Goal: Task Accomplishment & Management: Use online tool/utility

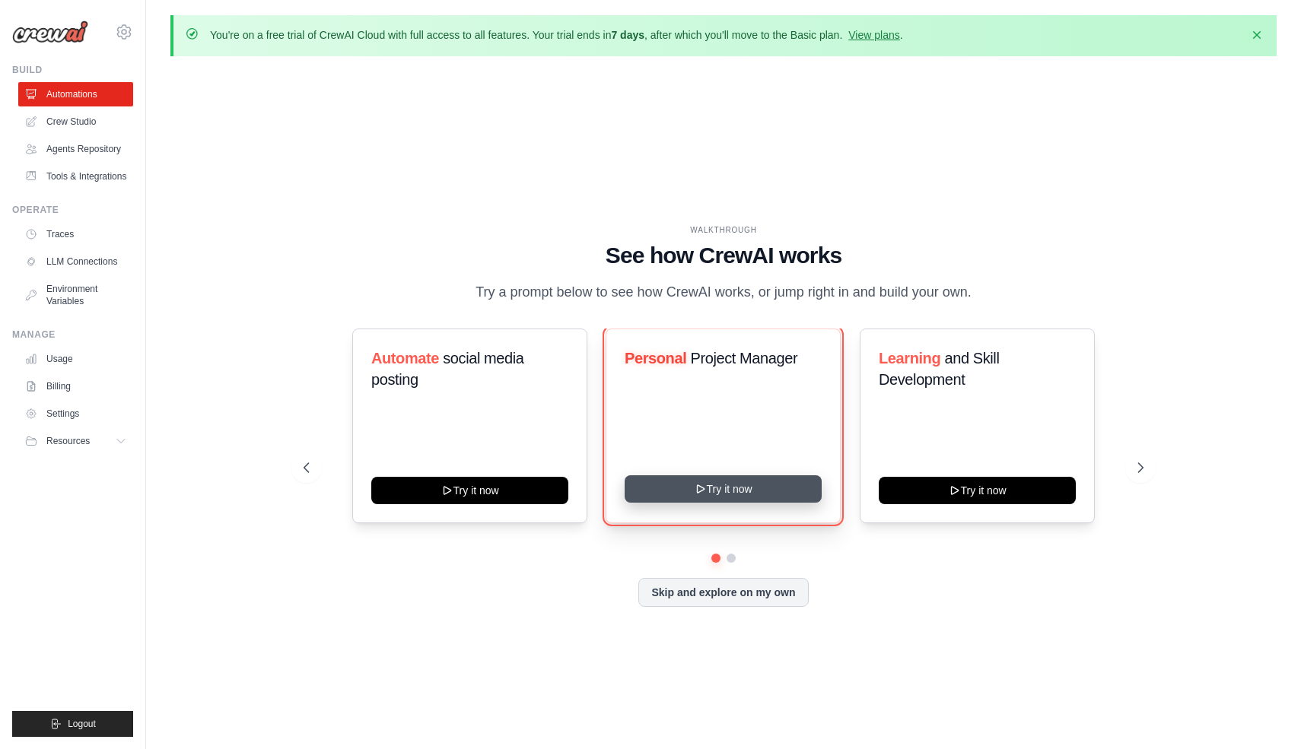
click at [772, 482] on button "Try it now" at bounding box center [722, 488] width 197 height 27
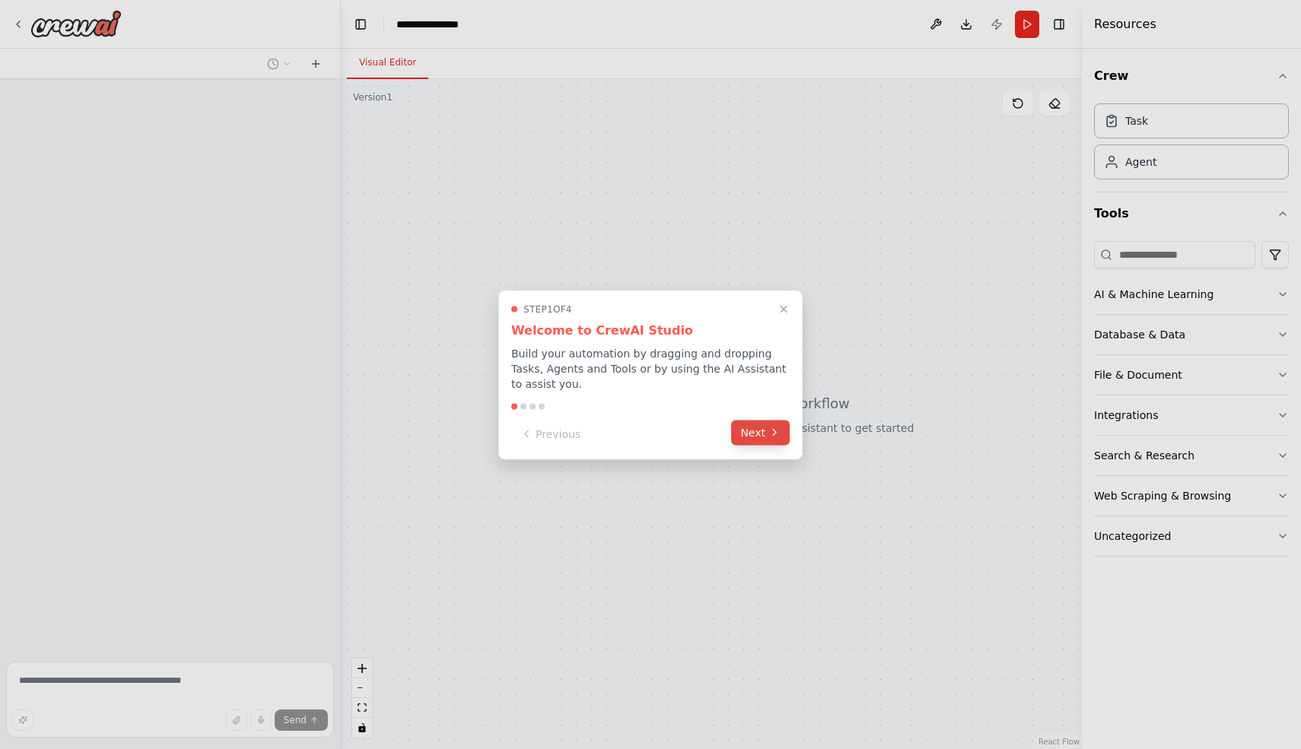
click at [782, 429] on button "Next" at bounding box center [760, 432] width 59 height 25
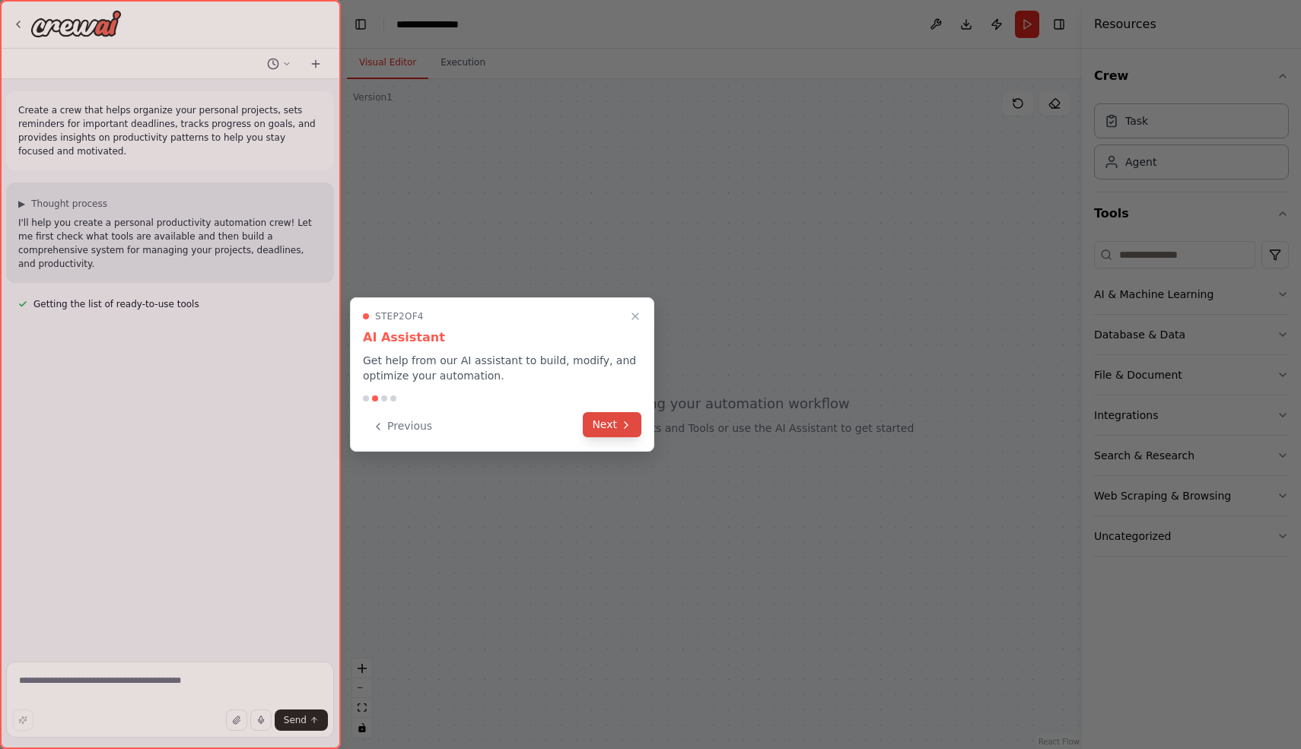
click at [628, 432] on button "Next" at bounding box center [612, 424] width 59 height 25
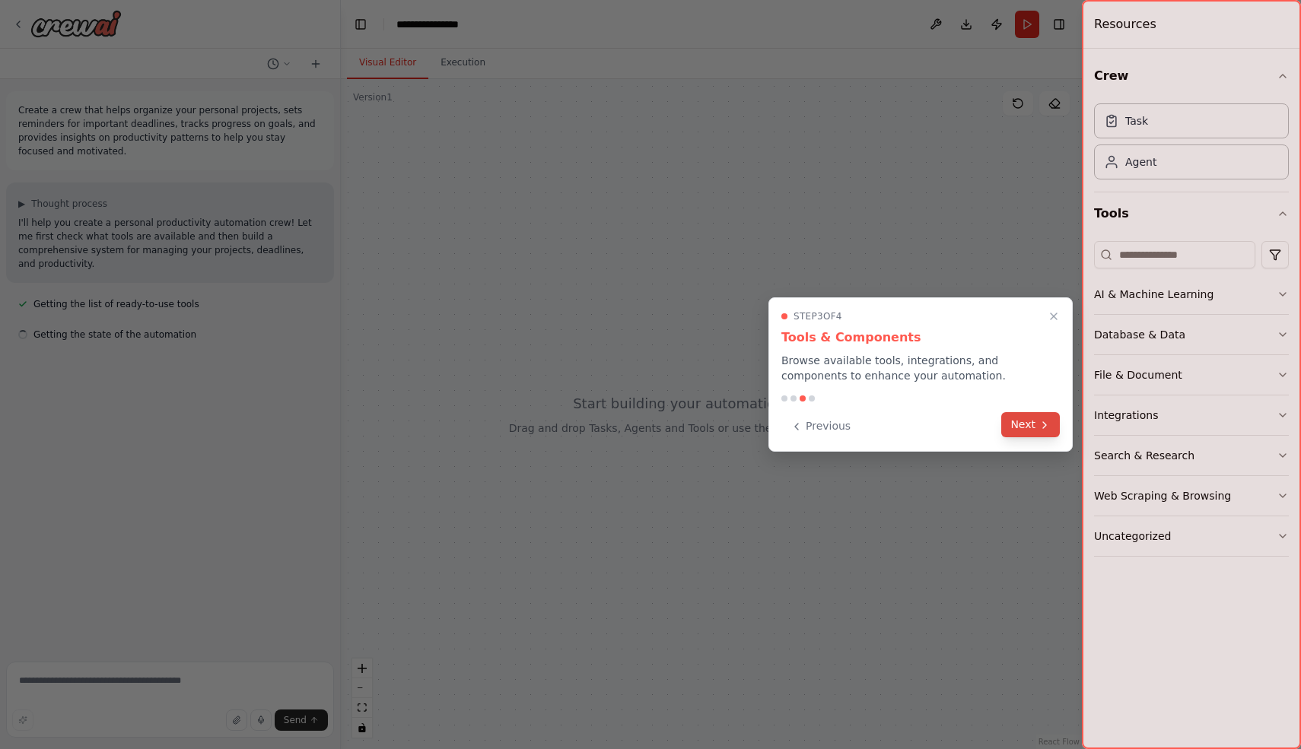
click at [1015, 427] on button "Next" at bounding box center [1030, 424] width 59 height 25
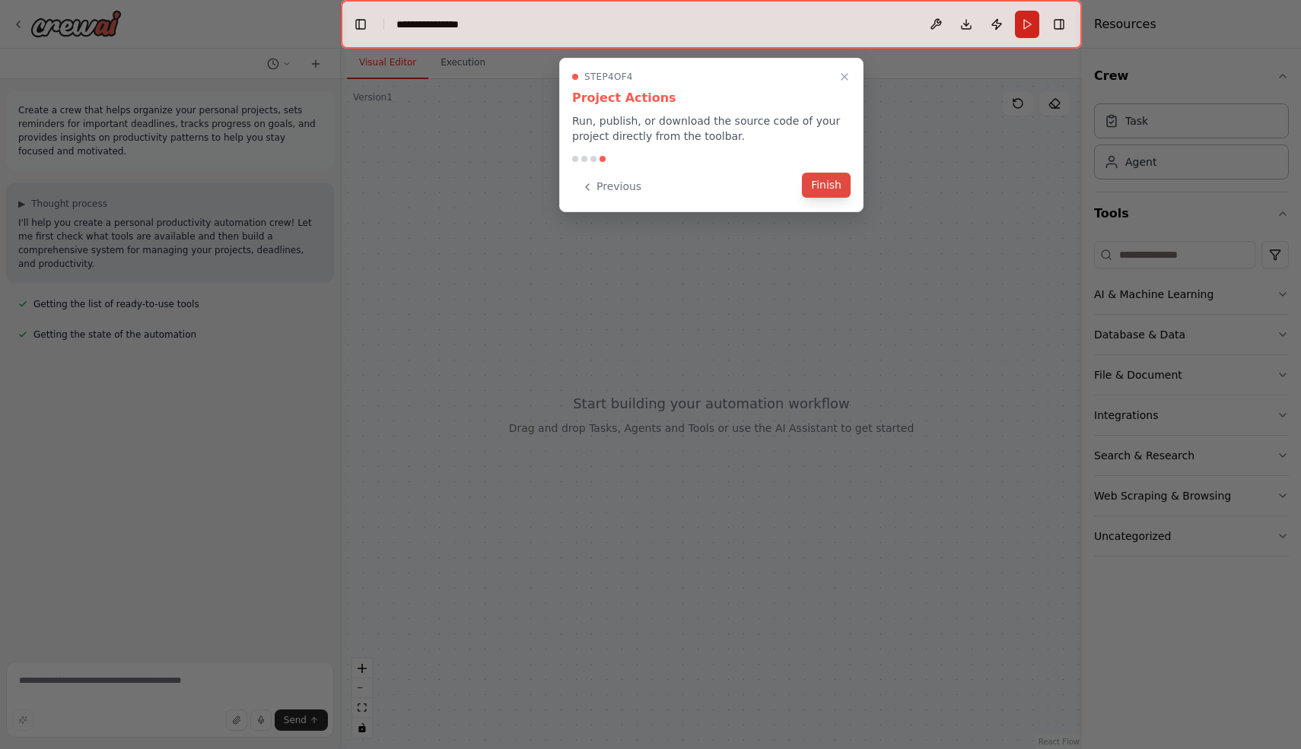
click at [837, 188] on button "Finish" at bounding box center [826, 185] width 49 height 25
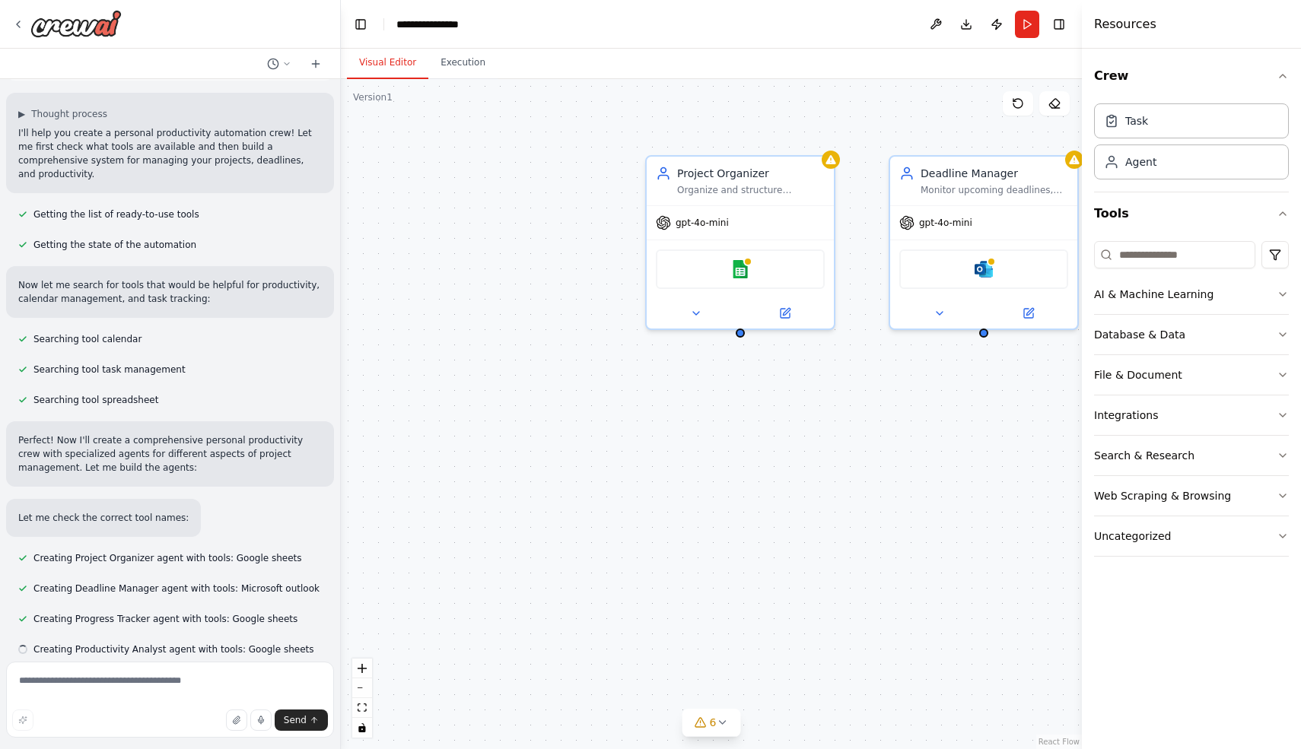
scroll to position [91, 0]
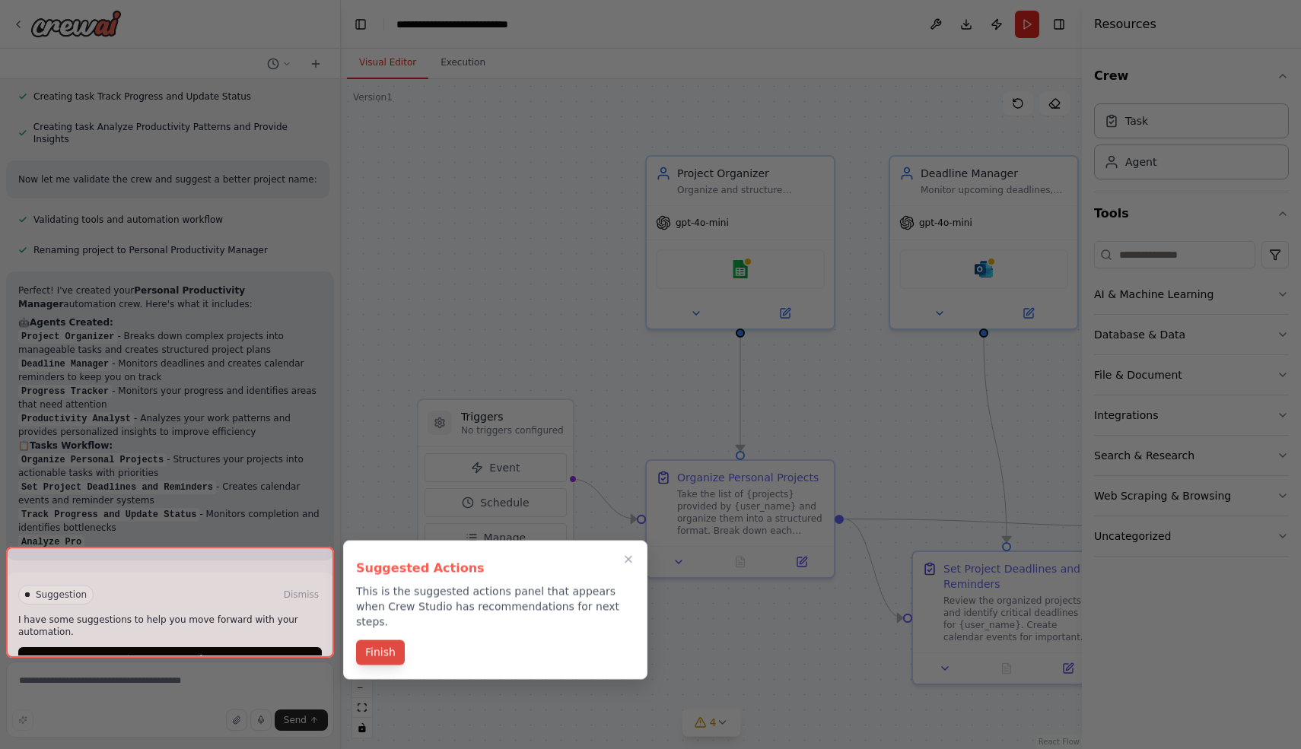
click at [394, 640] on button "Finish" at bounding box center [380, 652] width 49 height 25
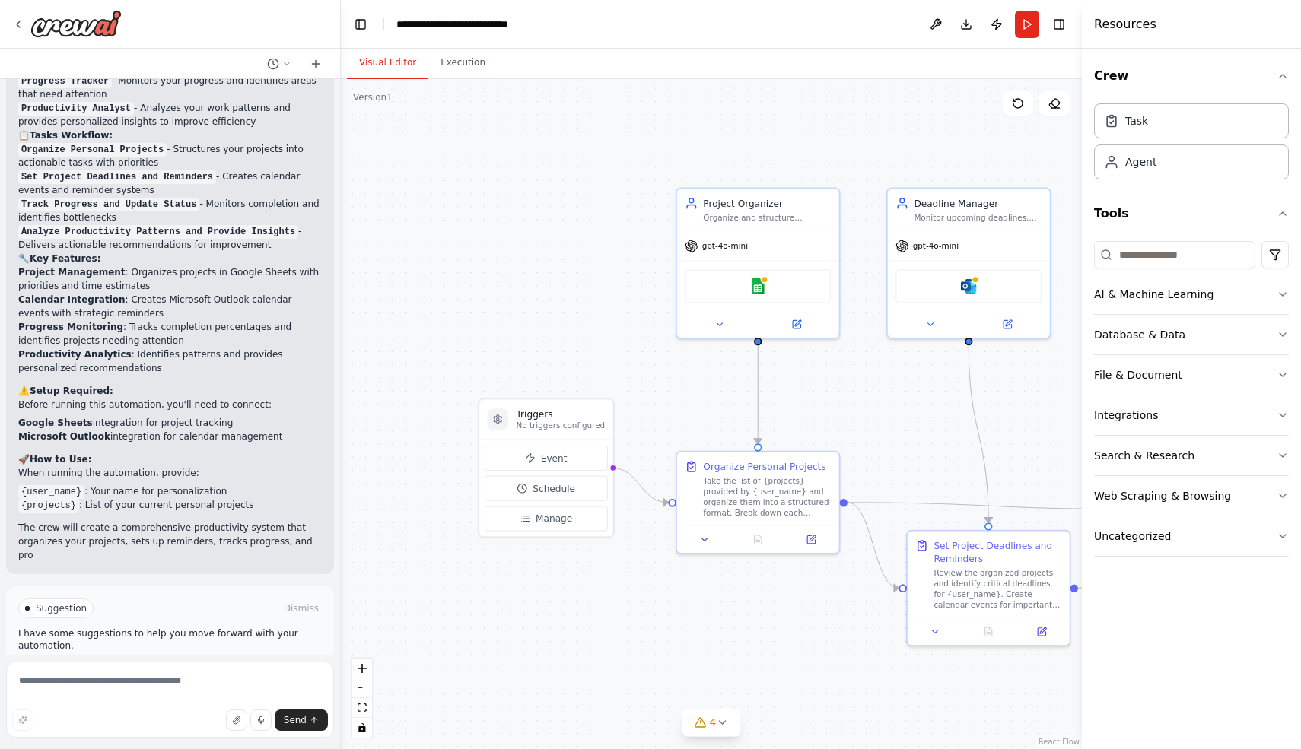
scroll to position [1122, 0]
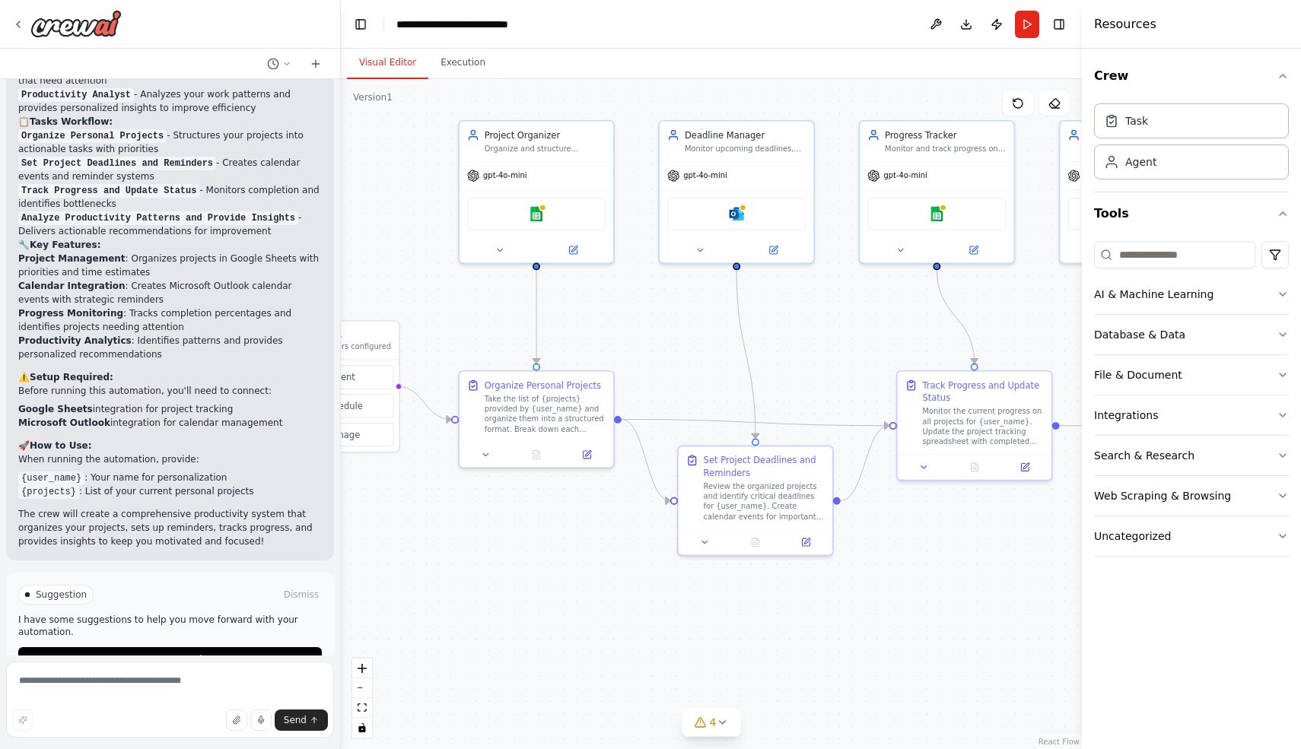
drag, startPoint x: 668, startPoint y: 399, endPoint x: 446, endPoint y: 312, distance: 237.7
click at [446, 312] on div ".deletable-edge-delete-btn { width: 20px; height: 20px; border: 0px solid #ffff…" at bounding box center [711, 414] width 741 height 670
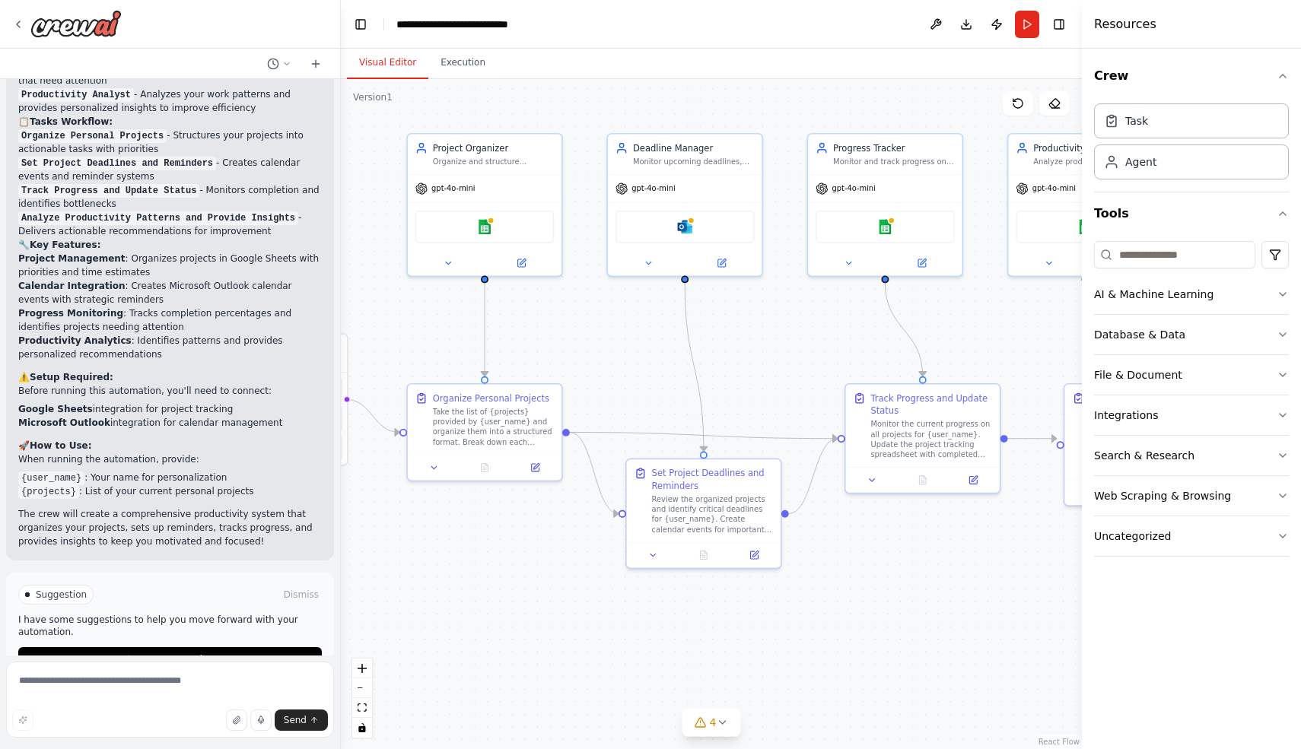
drag, startPoint x: 818, startPoint y: 332, endPoint x: 774, endPoint y: 352, distance: 48.0
click at [774, 352] on div ".deletable-edge-delete-btn { width: 20px; height: 20px; border: 0px solid #ffff…" at bounding box center [711, 414] width 741 height 670
